Goal: Information Seeking & Learning: Understand process/instructions

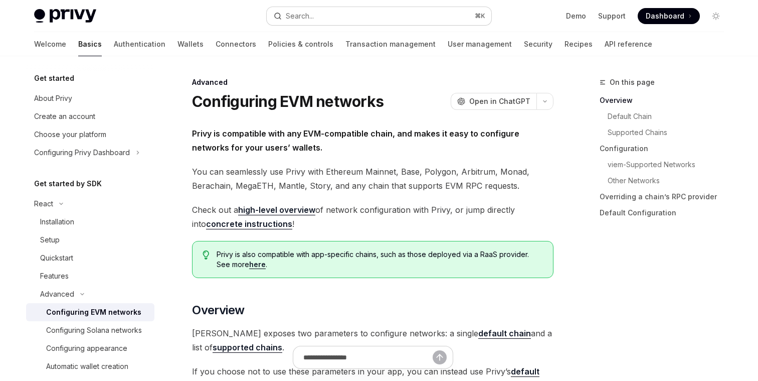
click at [339, 14] on button "Search... ⌘ K" at bounding box center [379, 16] width 225 height 18
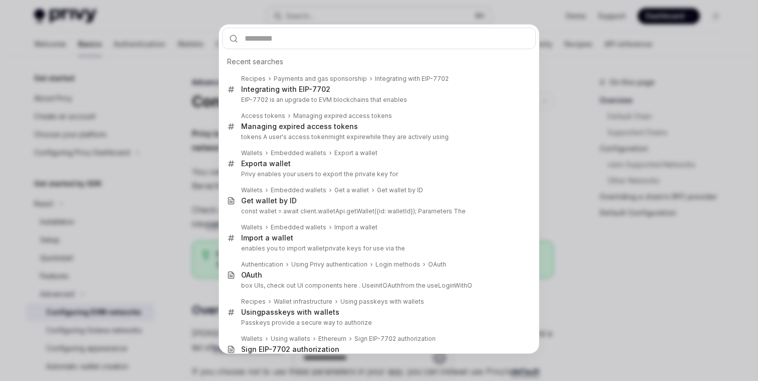
type input "*******"
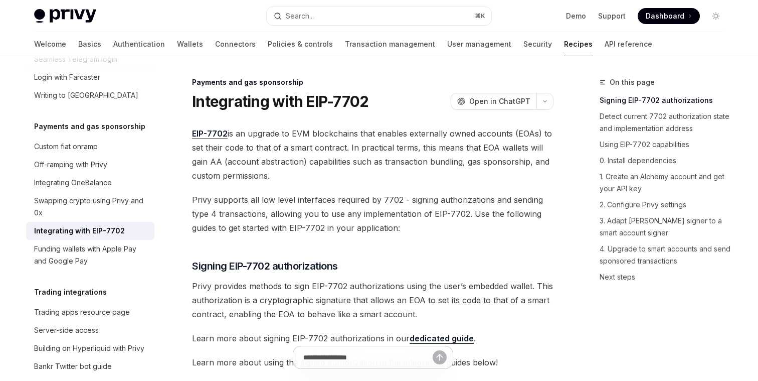
click at [361, 200] on span "Privy supports all low level interfaces required by 7702 - signing authorizatio…" at bounding box center [373, 214] width 362 height 42
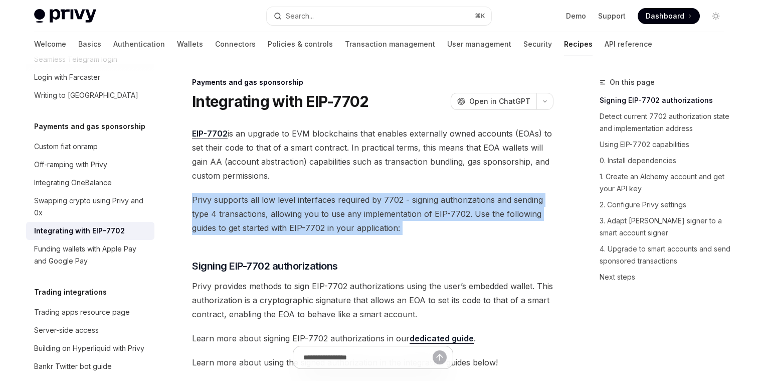
click at [361, 200] on span "Privy supports all low level interfaces required by 7702 - signing authorizatio…" at bounding box center [373, 214] width 362 height 42
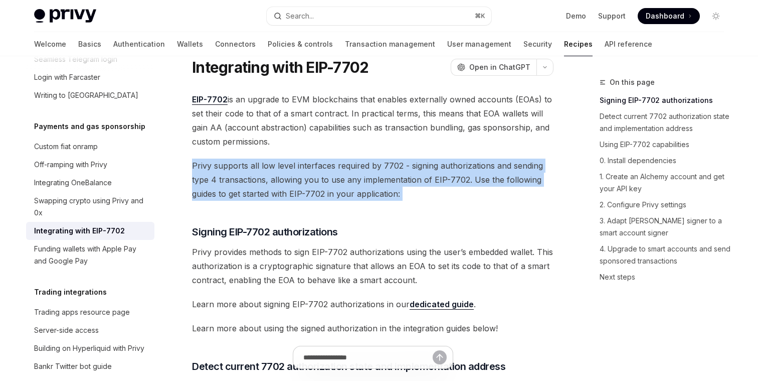
click at [361, 200] on span "Privy supports all low level interfaces required by 7702 - signing authorizatio…" at bounding box center [373, 179] width 362 height 42
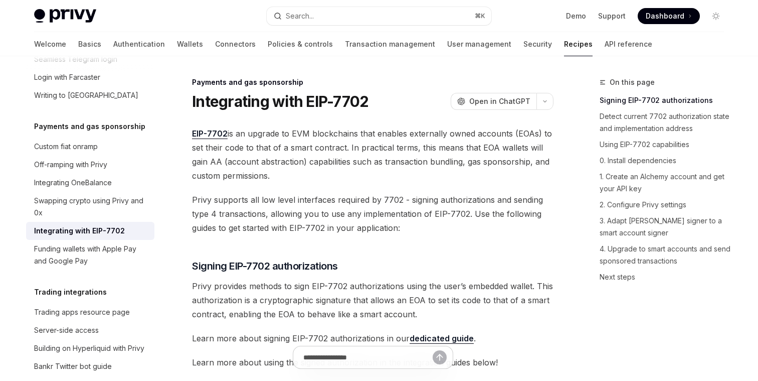
click at [354, 152] on span "EIP-7702 is an upgrade to EVM blockchains that enables externally owned account…" at bounding box center [373, 154] width 362 height 56
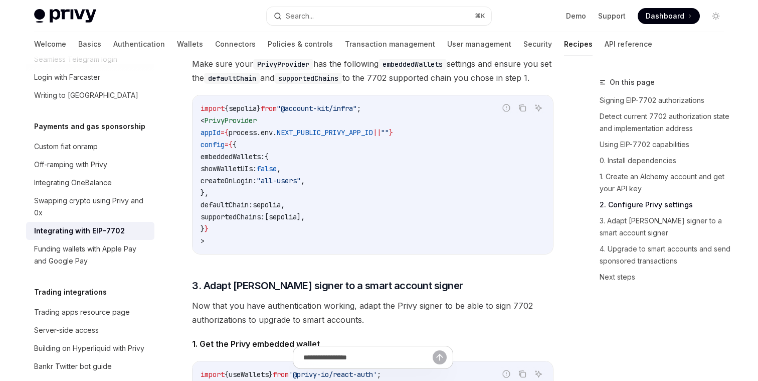
scroll to position [1298, 0]
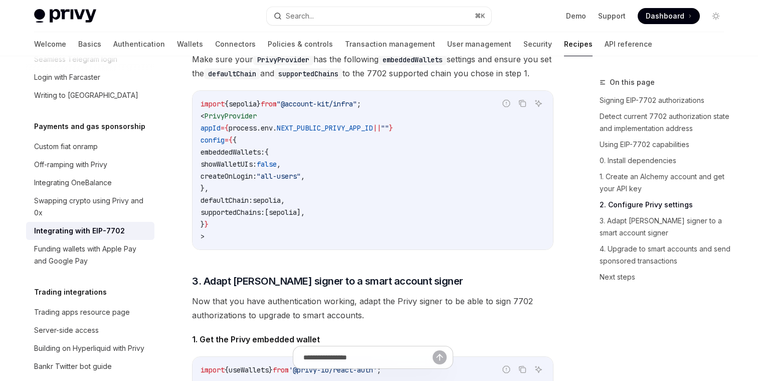
click at [354, 132] on span "NEXT_PUBLIC_PRIVY_APP_ID" at bounding box center [325, 127] width 96 height 9
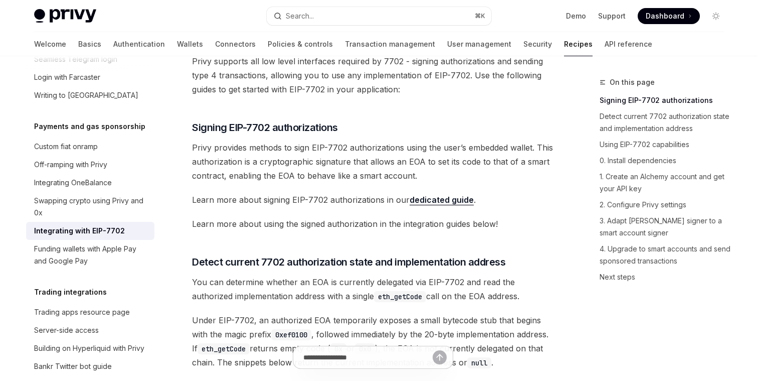
scroll to position [0, 0]
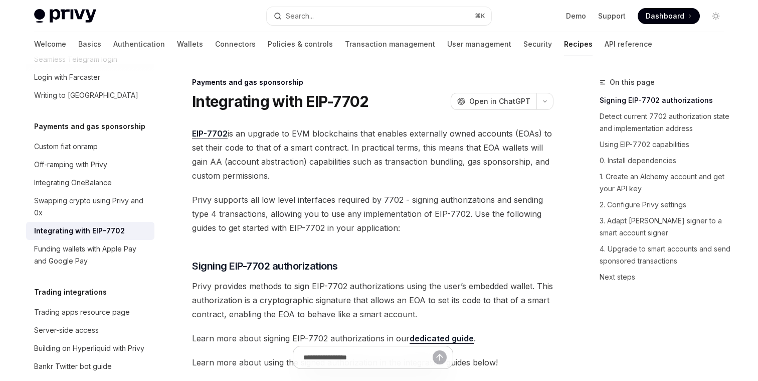
click at [300, 144] on span "EIP-7702 is an upgrade to EVM blockchains that enables externally owned account…" at bounding box center [373, 154] width 362 height 56
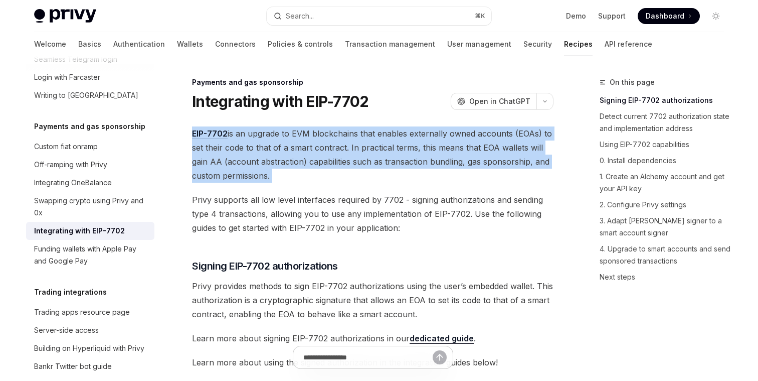
click at [300, 144] on span "EIP-7702 is an upgrade to EVM blockchains that enables externally owned account…" at bounding box center [373, 154] width 362 height 56
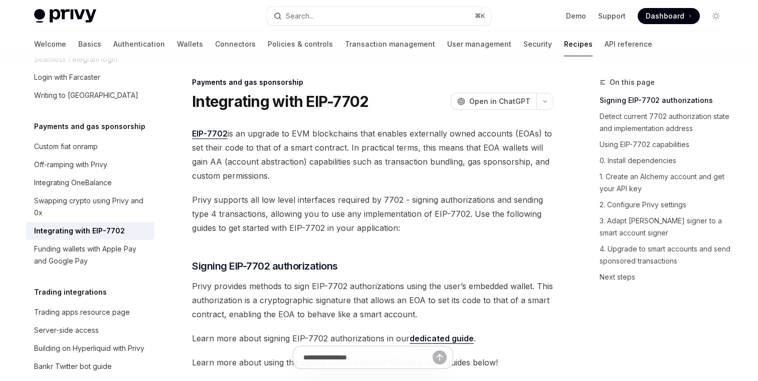
click at [297, 176] on span "EIP-7702 is an upgrade to EVM blockchains that enables externally owned account…" at bounding box center [373, 154] width 362 height 56
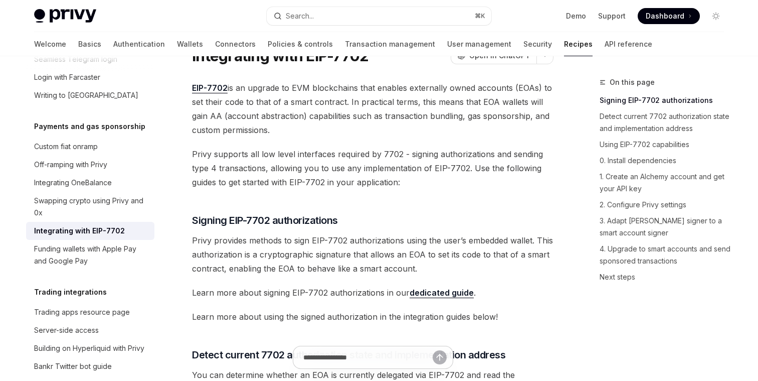
scroll to position [47, 0]
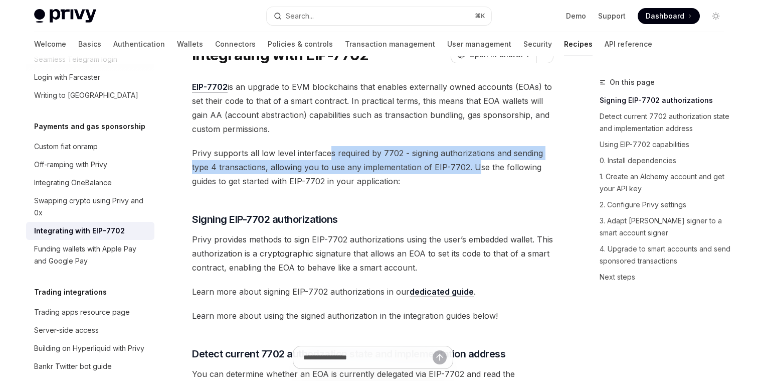
drag, startPoint x: 331, startPoint y: 154, endPoint x: 476, endPoint y: 173, distance: 147.2
click at [478, 173] on span "Privy supports all low level interfaces required by 7702 - signing authorizatio…" at bounding box center [373, 167] width 362 height 42
click at [476, 173] on span "Privy supports all low level interfaces required by 7702 - signing authorizatio…" at bounding box center [373, 167] width 362 height 42
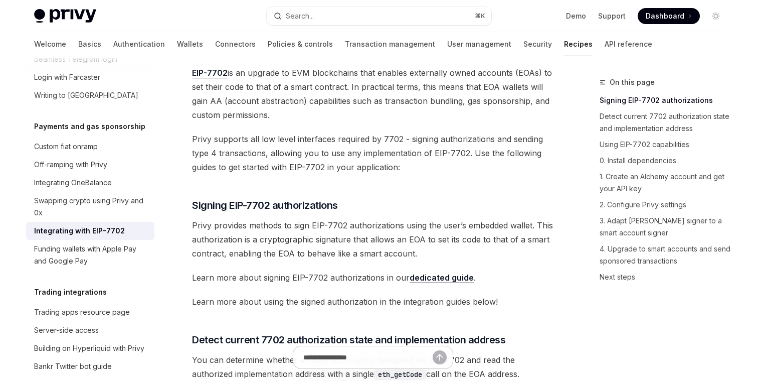
scroll to position [67, 0]
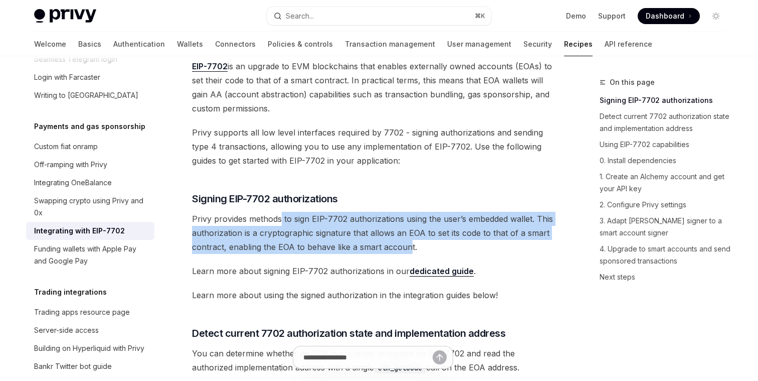
drag, startPoint x: 282, startPoint y: 220, endPoint x: 406, endPoint y: 246, distance: 126.7
click at [406, 246] on span "Privy provides methods to sign EIP-7702 authorizations using the user’s embedde…" at bounding box center [373, 233] width 362 height 42
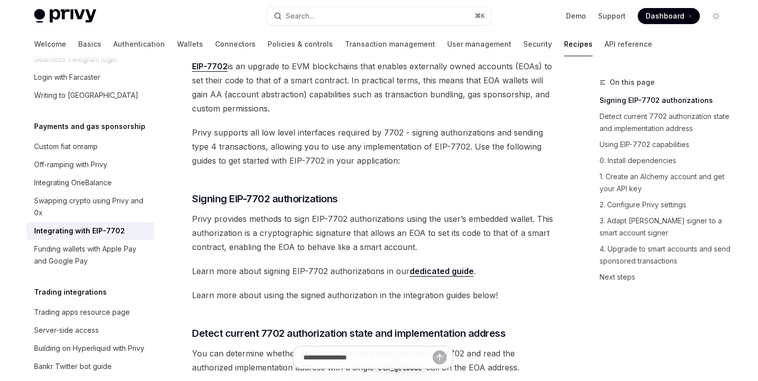
click at [420, 246] on span "Privy provides methods to sign EIP-7702 authorizations using the user’s embedde…" at bounding box center [373, 233] width 362 height 42
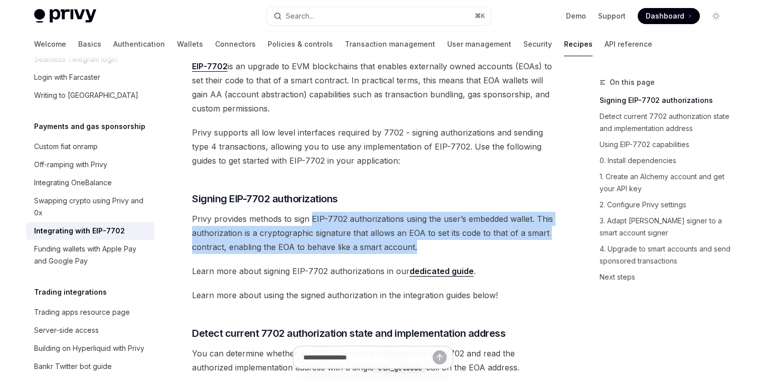
drag, startPoint x: 420, startPoint y: 246, endPoint x: 310, endPoint y: 221, distance: 112.7
click at [310, 221] on span "Privy provides methods to sign EIP-7702 authorizations using the user’s embedde…" at bounding box center [373, 233] width 362 height 42
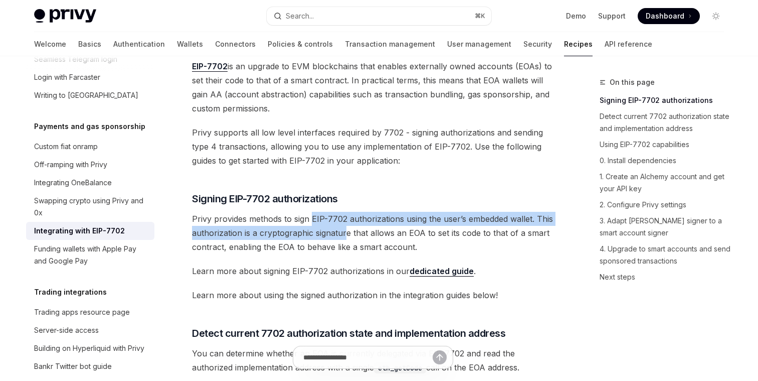
drag, startPoint x: 311, startPoint y: 218, endPoint x: 345, endPoint y: 228, distance: 35.1
click at [345, 228] on span "Privy provides methods to sign EIP-7702 authorizations using the user’s embedde…" at bounding box center [373, 233] width 362 height 42
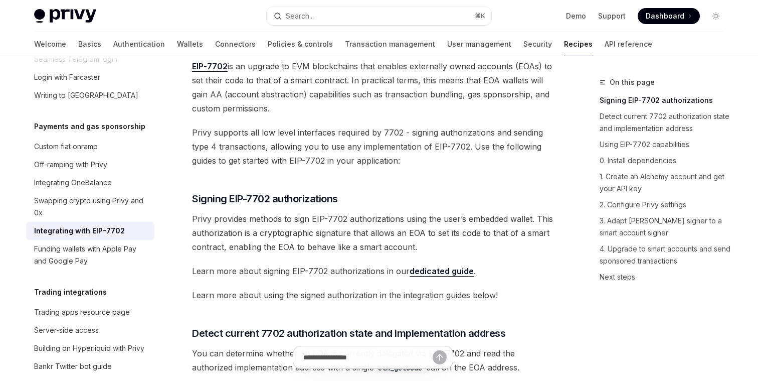
click at [293, 223] on span "Privy provides methods to sign EIP-7702 authorizations using the user’s embedde…" at bounding box center [373, 233] width 362 height 42
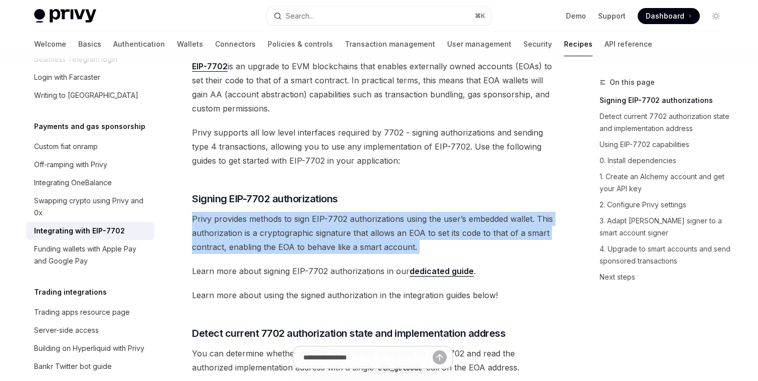
click at [293, 223] on span "Privy provides methods to sign EIP-7702 authorizations using the user’s embedde…" at bounding box center [373, 233] width 362 height 42
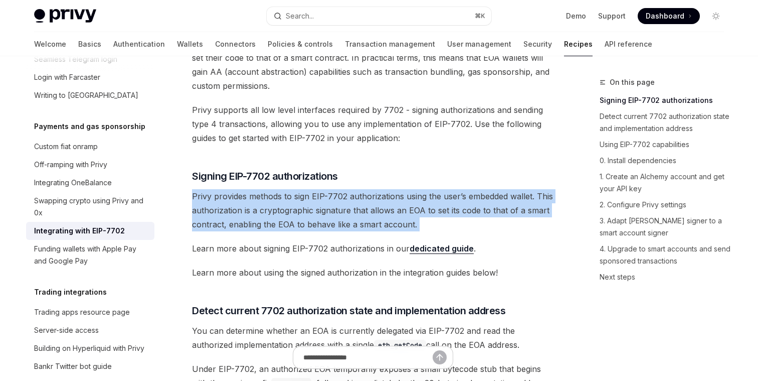
scroll to position [91, 0]
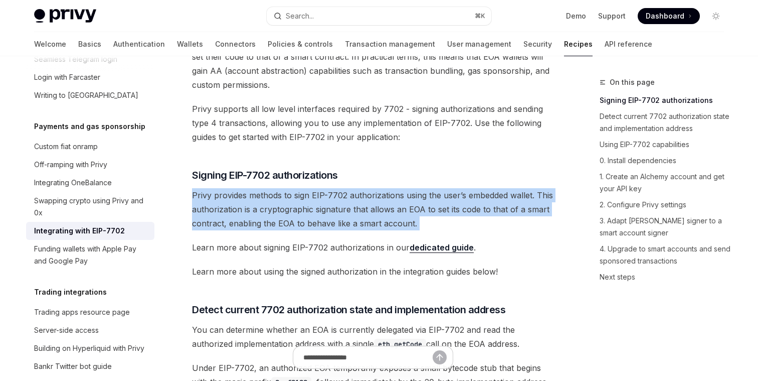
click at [293, 223] on span "Privy provides methods to sign EIP-7702 authorizations using the user’s embedde…" at bounding box center [373, 209] width 362 height 42
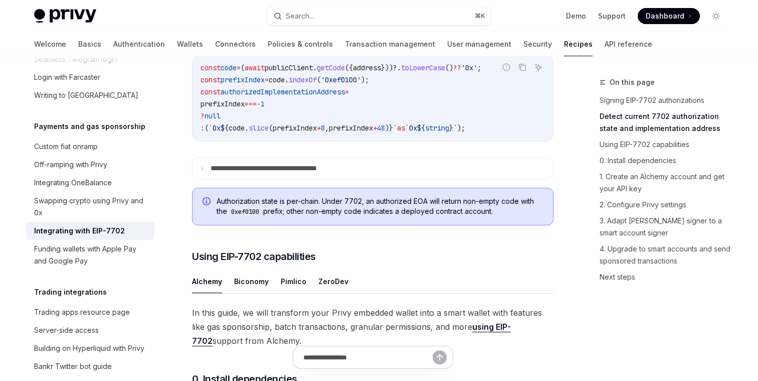
scroll to position [682, 0]
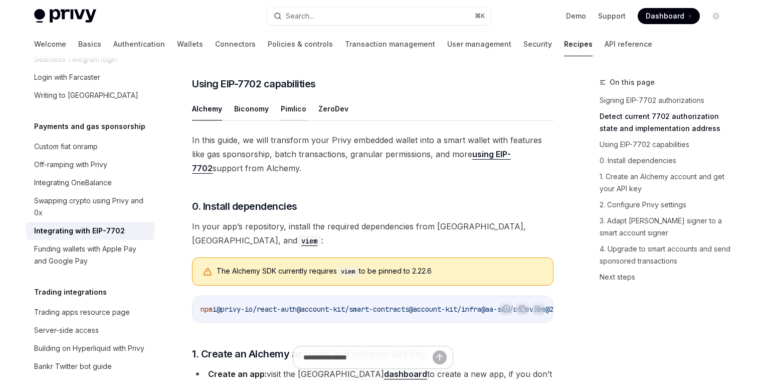
click at [292, 120] on button "Pimlico" at bounding box center [294, 109] width 26 height 24
type textarea "*"
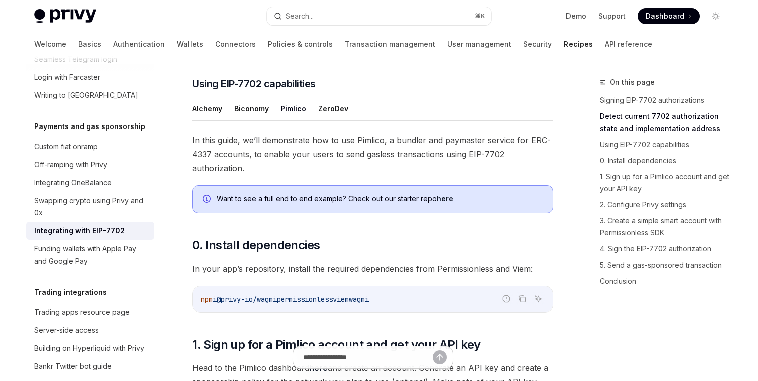
click at [280, 160] on span "In this guide, we’ll demonstrate how to use Pimlico, a bundler and paymaster se…" at bounding box center [373, 154] width 362 height 42
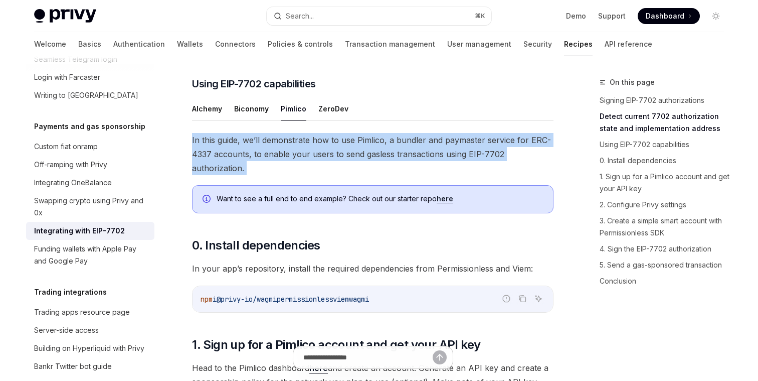
click at [280, 160] on span "In this guide, we’ll demonstrate how to use Pimlico, a bundler and paymaster se…" at bounding box center [373, 154] width 362 height 42
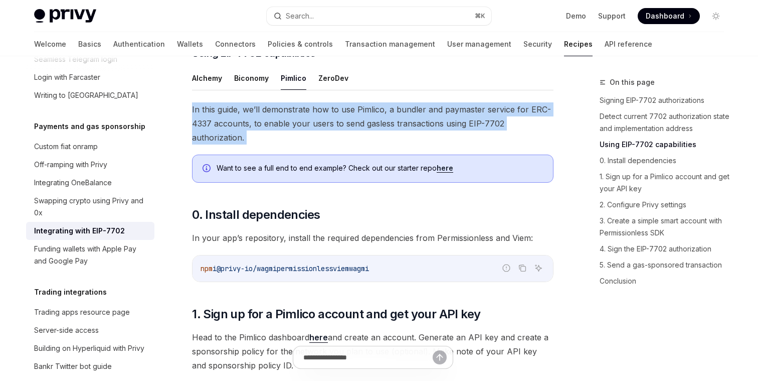
click at [281, 144] on span "In this guide, we’ll demonstrate how to use Pimlico, a bundler and paymaster se…" at bounding box center [373, 123] width 362 height 42
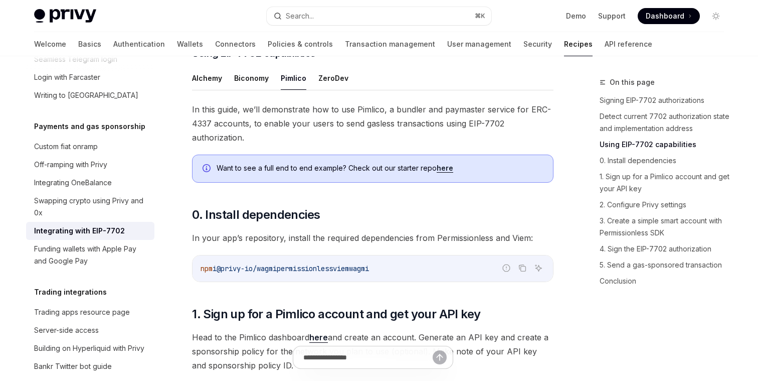
click at [281, 144] on span "In this guide, we’ll demonstrate how to use Pimlico, a bundler and paymaster se…" at bounding box center [373, 123] width 362 height 42
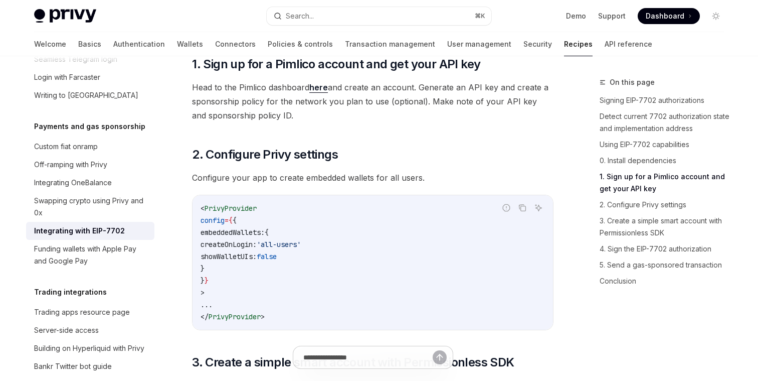
scroll to position [1014, 0]
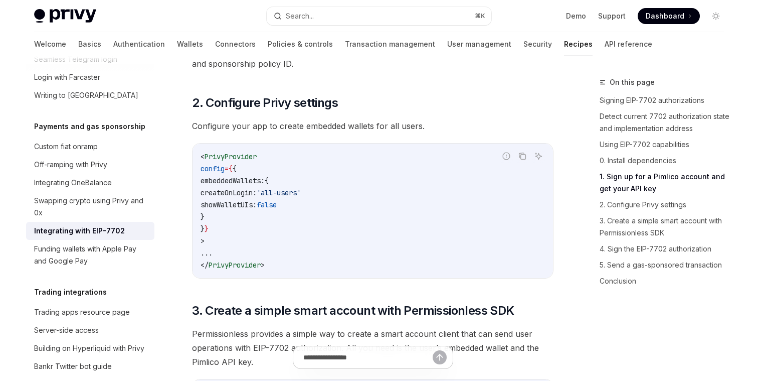
click at [278, 133] on span "Configure your app to create embedded wallets for all users." at bounding box center [373, 126] width 362 height 14
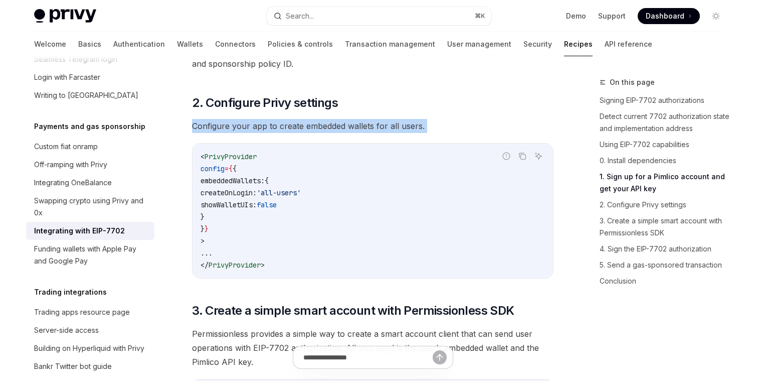
click at [278, 133] on span "Configure your app to create embedded wallets for all users." at bounding box center [373, 126] width 362 height 14
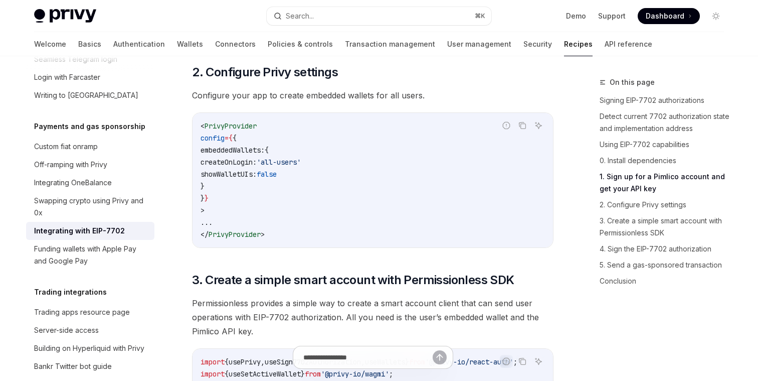
click at [278, 143] on code "< PrivyProvider config = { { embeddedWallets: { createOnLogin: 'all-users' show…" at bounding box center [373, 180] width 345 height 120
click at [257, 167] on span "createOnLogin:" at bounding box center [229, 161] width 56 height 9
click at [271, 205] on code "< PrivyProvider config = { { embeddedWallets: { createOnLogin: 'all-users' show…" at bounding box center [373, 180] width 345 height 120
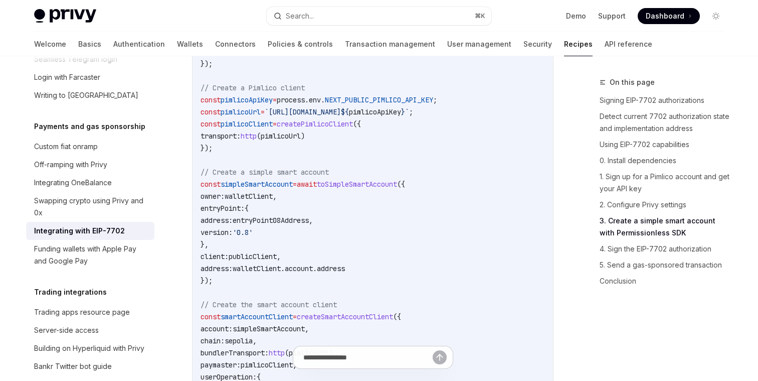
scroll to position [1670, 0]
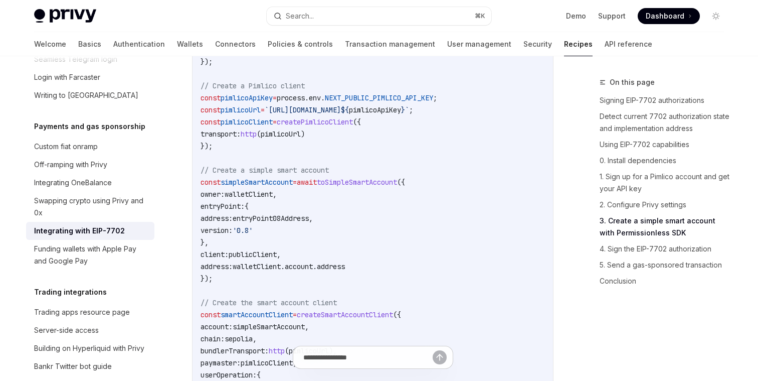
click at [273, 199] on span "walletClient" at bounding box center [249, 194] width 48 height 9
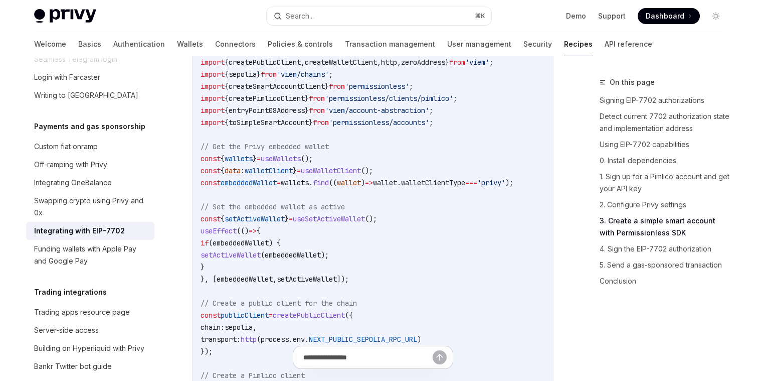
scroll to position [1382, 0]
click at [285, 174] on span "walletClient" at bounding box center [269, 169] width 48 height 9
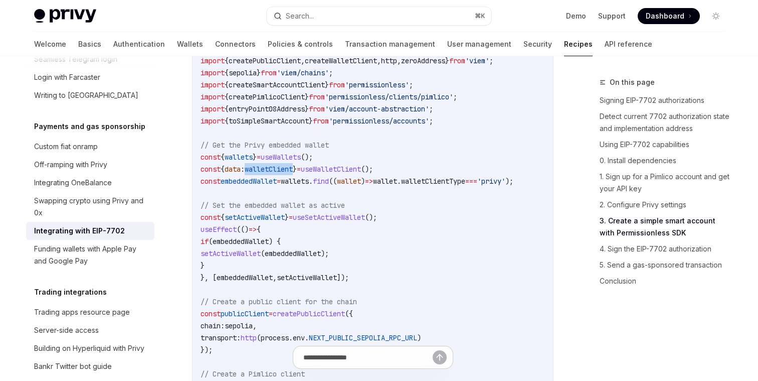
click at [285, 174] on span "walletClient" at bounding box center [269, 169] width 48 height 9
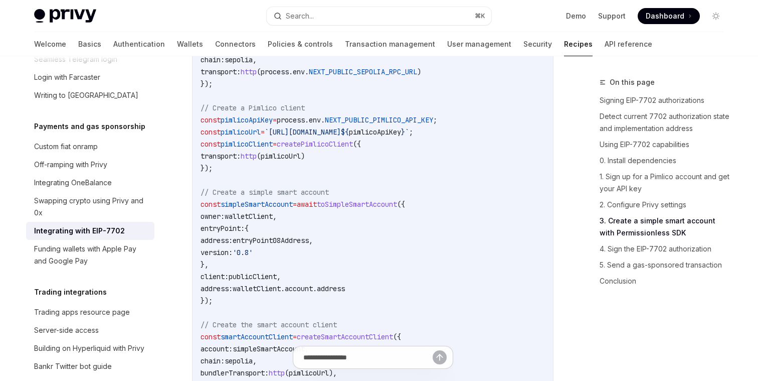
scroll to position [1690, 0]
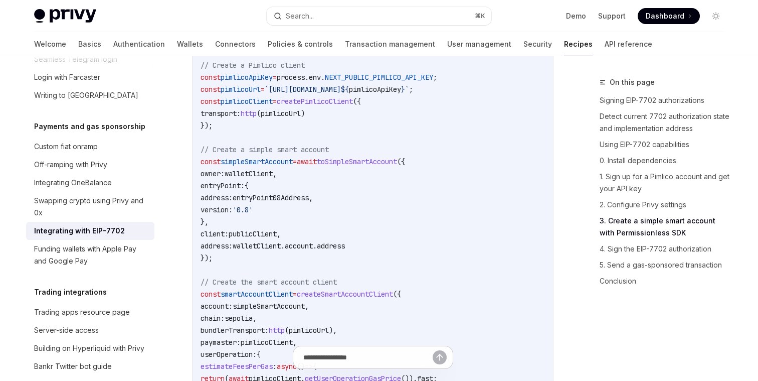
click at [270, 178] on span "walletClient" at bounding box center [249, 173] width 48 height 9
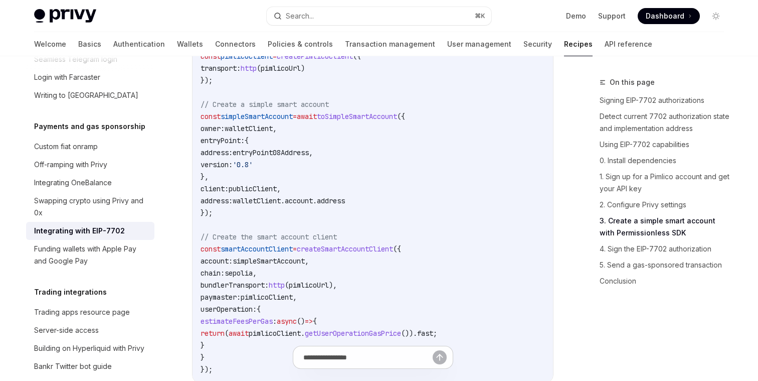
click at [273, 157] on span "entryPoint08Address" at bounding box center [271, 152] width 76 height 9
click at [253, 169] on span "'0.8'" at bounding box center [243, 164] width 20 height 9
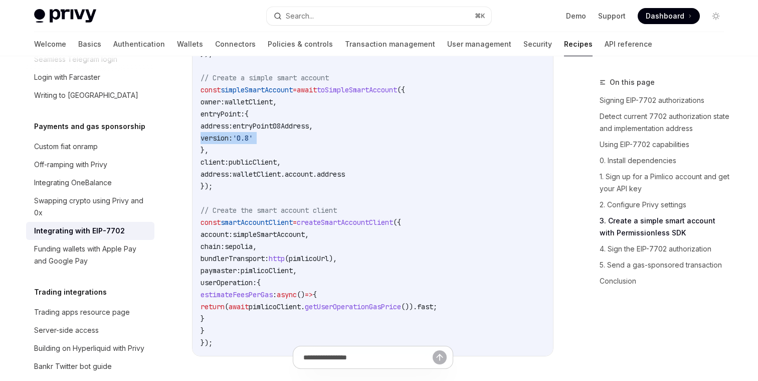
scroll to position [1770, 0]
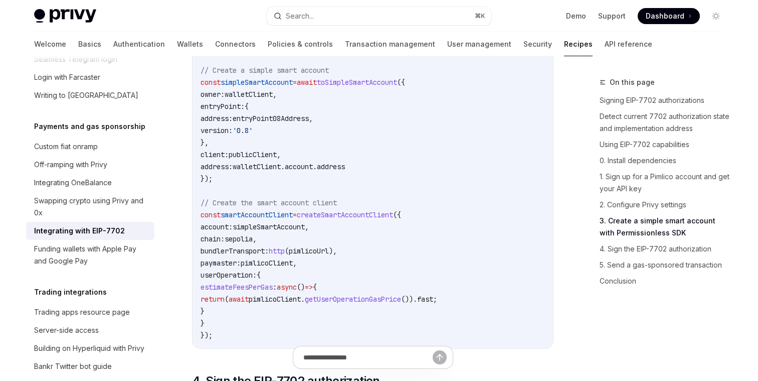
click at [254, 159] on span "publicClient" at bounding box center [253, 154] width 48 height 9
click at [255, 171] on span "walletClient" at bounding box center [257, 166] width 48 height 9
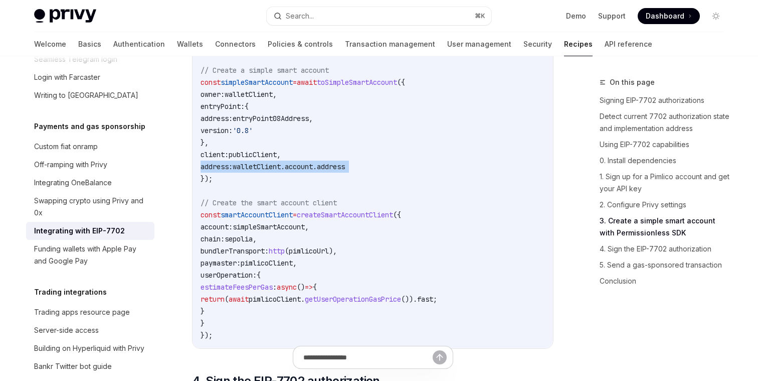
click at [255, 171] on span "walletClient" at bounding box center [257, 166] width 48 height 9
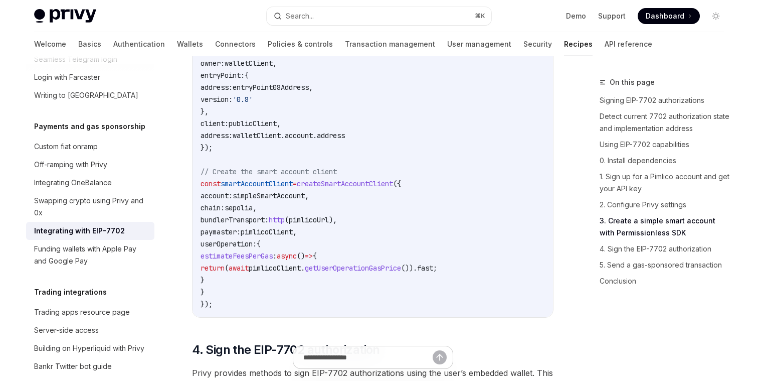
click at [254, 188] on span "smartAccountClient" at bounding box center [257, 183] width 72 height 9
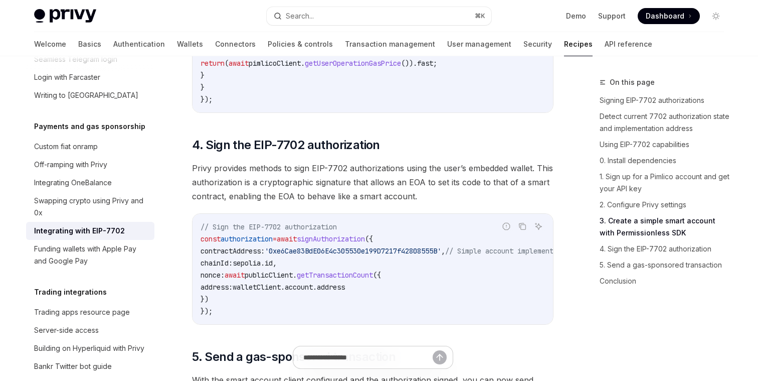
scroll to position [2006, 0]
click at [244, 191] on span "Privy provides methods to sign EIP-7702 authorizations using the user’s embedde…" at bounding box center [373, 181] width 362 height 42
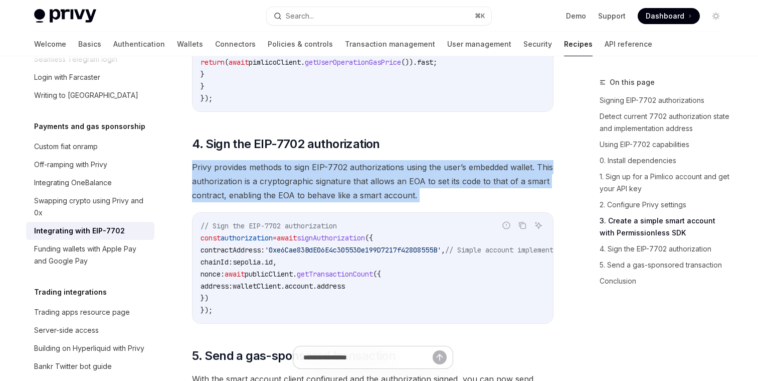
click at [244, 191] on span "Privy provides methods to sign EIP-7702 authorizations using the user’s embedde…" at bounding box center [373, 181] width 362 height 42
click at [245, 199] on span "Privy provides methods to sign EIP-7702 authorizations using the user’s embedde…" at bounding box center [373, 181] width 362 height 42
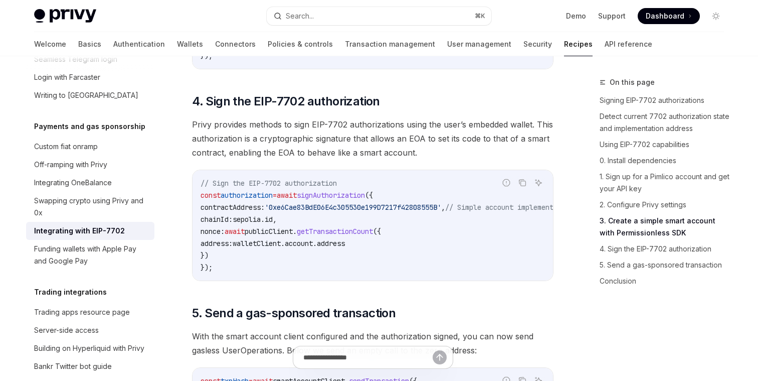
scroll to position [2050, 0]
click at [246, 199] on span "authorization" at bounding box center [247, 194] width 52 height 9
click at [252, 223] on span "sepolia" at bounding box center [247, 218] width 28 height 9
click at [292, 211] on span "'0xe6Cae83BdE06E4c305530e199D7217f42808555B'" at bounding box center [353, 206] width 177 height 9
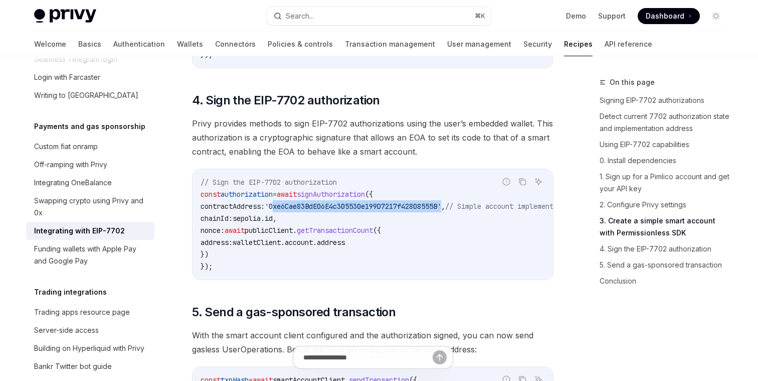
click at [292, 211] on span "'0xe6Cae83BdE06E4c305530e199D7217f42808555B'" at bounding box center [353, 206] width 177 height 9
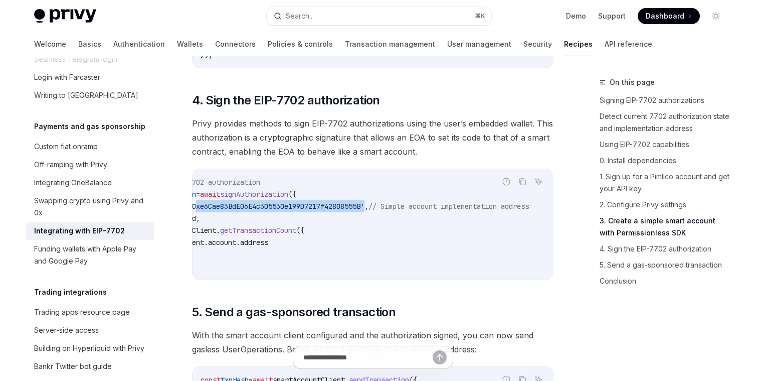
scroll to position [0, 0]
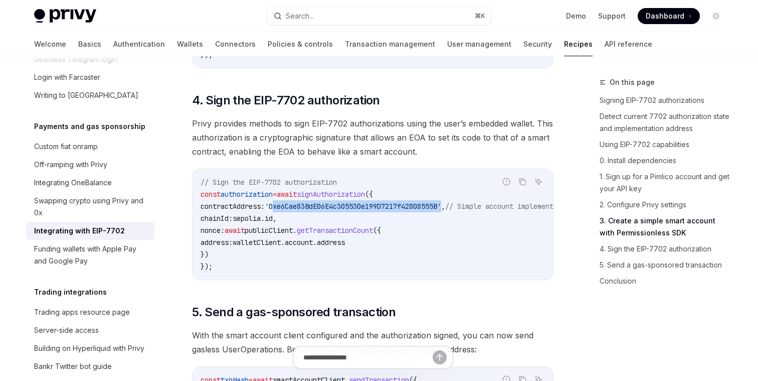
click at [298, 211] on span "'0xe6Cae83BdE06E4c305530e199D7217f42808555B'" at bounding box center [353, 206] width 177 height 9
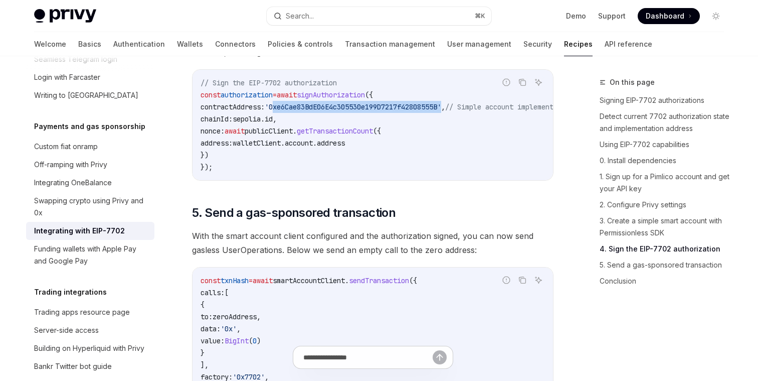
scroll to position [2157, 0]
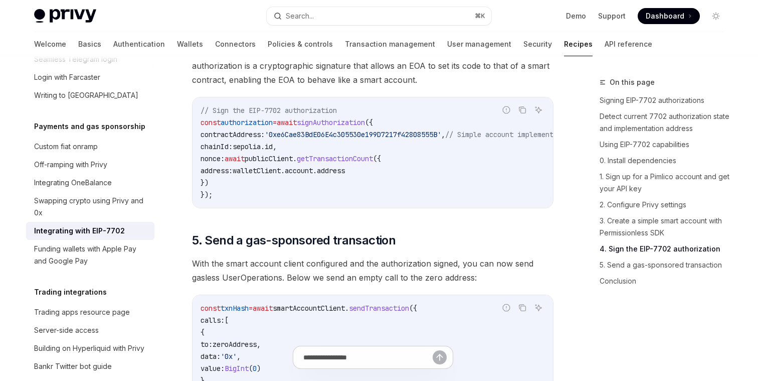
scroll to position [2069, 0]
